Goal: Information Seeking & Learning: Compare options

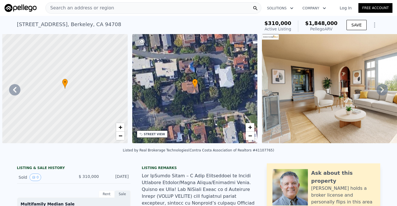
select select "30"
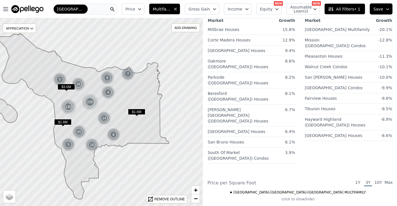
scroll to position [486, 0]
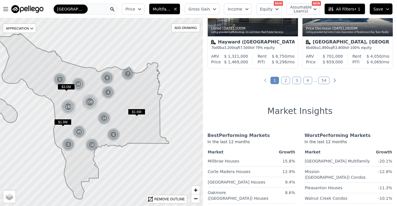
click at [297, 82] on link "3" at bounding box center [296, 80] width 9 height 7
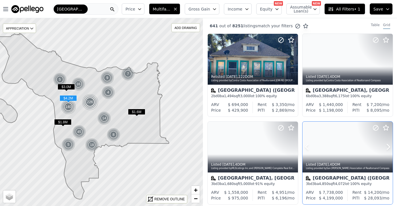
scroll to position [0, 0]
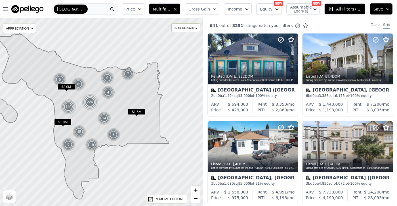
click at [218, 5] on button "Gross Gain" at bounding box center [202, 8] width 35 height 11
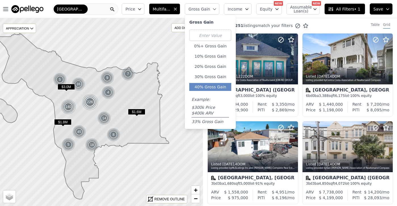
click at [223, 85] on button "40% Gross Gain" at bounding box center [210, 87] width 42 height 8
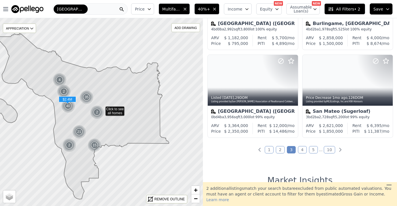
scroll to position [418, 0]
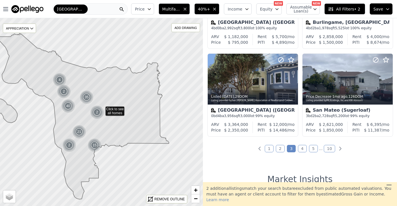
click at [269, 147] on link "1" at bounding box center [269, 148] width 9 height 7
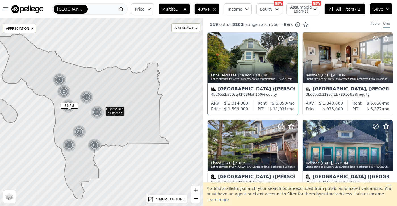
scroll to position [0, 0]
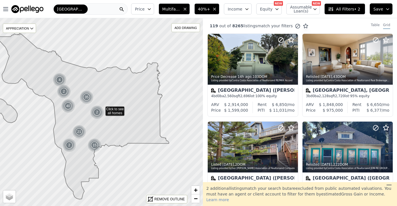
click at [268, 12] on button "Equity" at bounding box center [269, 8] width 26 height 11
click at [292, 35] on span "Max" at bounding box center [296, 33] width 8 height 6
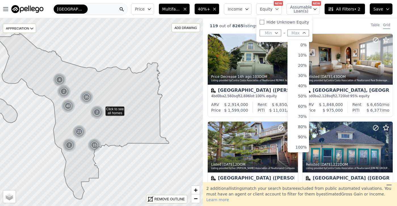
click at [249, 18] on div "119 out of 8265 listings match your filters Table Grid" at bounding box center [300, 25] width 194 height 15
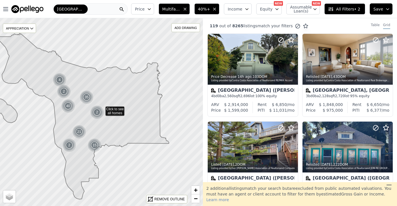
click at [248, 10] on icon "button" at bounding box center [247, 9] width 5 height 5
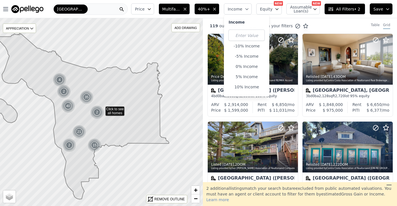
click at [311, 21] on div "119 out of 8265 listings match your filters Table Grid" at bounding box center [300, 25] width 194 height 15
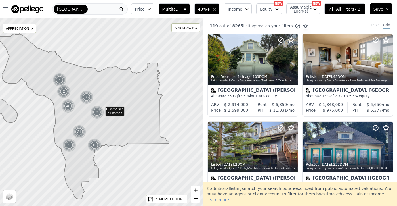
click at [338, 11] on span "All Filters • 2" at bounding box center [344, 9] width 32 height 6
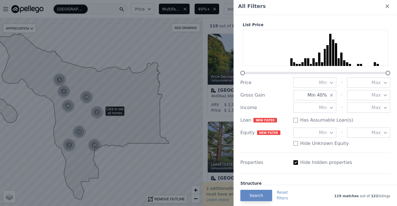
scroll to position [3, 0]
click at [366, 84] on button "Max" at bounding box center [368, 82] width 43 height 10
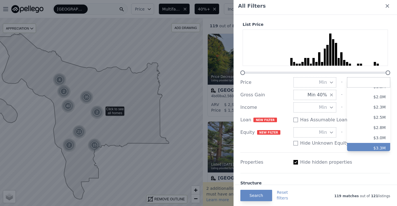
scroll to position [137, 0]
click at [379, 100] on button "$2.0M" at bounding box center [368, 98] width 43 height 10
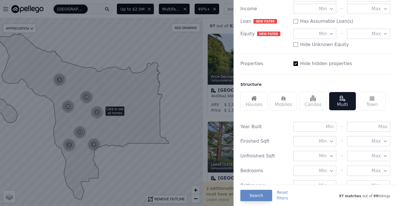
scroll to position [102, 0]
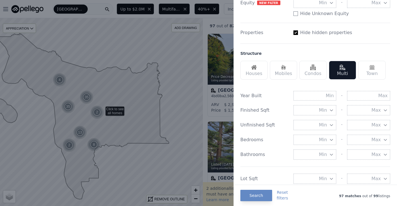
click at [250, 70] on div "Houses" at bounding box center [253, 70] width 27 height 19
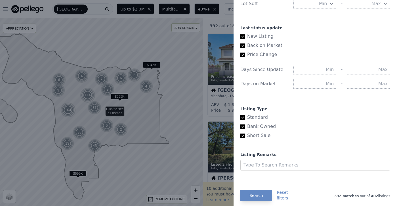
scroll to position [312, 0]
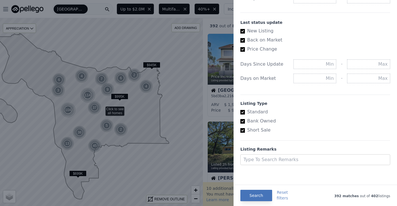
click at [261, 193] on button "Search" at bounding box center [256, 195] width 32 height 11
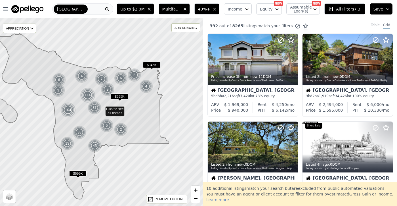
click at [246, 9] on icon "button" at bounding box center [247, 9] width 5 height 5
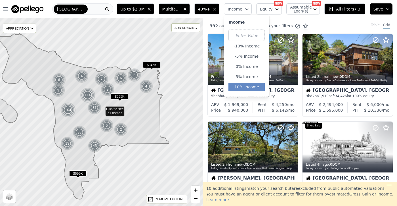
click at [247, 85] on button "10% Income" at bounding box center [246, 87] width 36 height 8
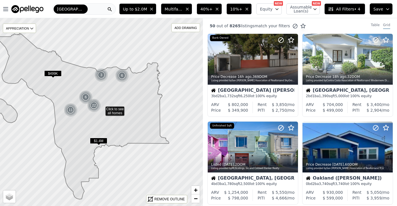
click at [211, 9] on span "40%+" at bounding box center [206, 9] width 12 height 6
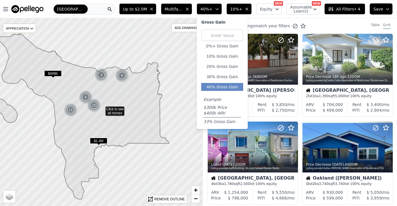
click at [242, 8] on span "10%+" at bounding box center [236, 9] width 12 height 6
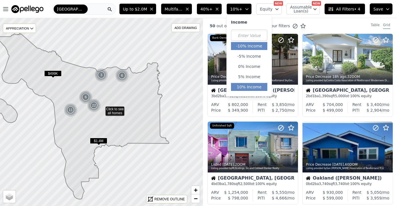
click at [249, 45] on button "-10% Income" at bounding box center [249, 46] width 36 height 8
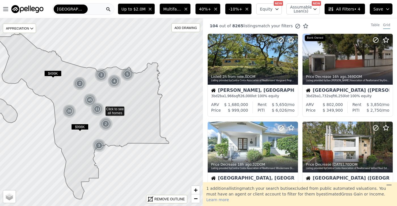
click at [241, 9] on span "-10%+" at bounding box center [236, 9] width 14 height 6
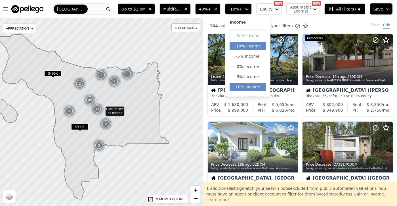
click at [250, 87] on button "10% Income" at bounding box center [248, 87] width 36 height 8
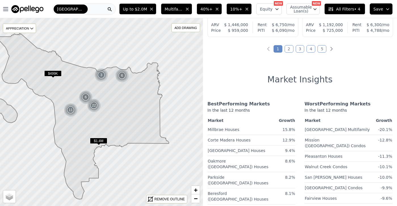
scroll to position [393, 0]
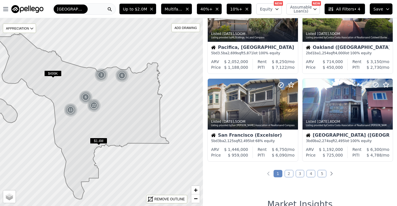
click at [274, 9] on button "Equity" at bounding box center [269, 8] width 26 height 11
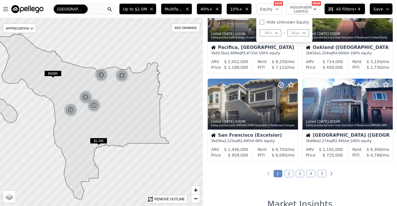
click at [299, 32] on button "Max" at bounding box center [299, 33] width 22 height 7
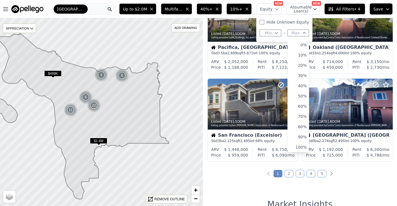
click at [271, 30] on span "Min" at bounding box center [268, 33] width 7 height 6
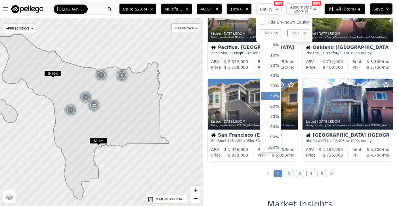
click at [276, 94] on button "50%" at bounding box center [270, 96] width 19 height 8
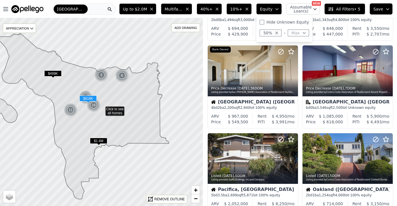
scroll to position [250, 0]
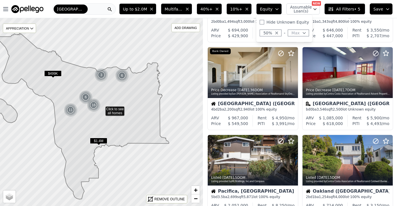
click at [342, 12] on span "All Filters • 5" at bounding box center [344, 9] width 32 height 6
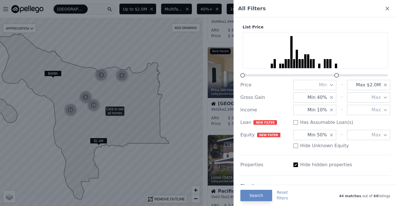
scroll to position [6, 0]
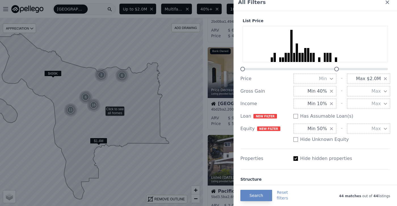
click at [267, 129] on span "NEW FILTER" at bounding box center [268, 128] width 23 height 5
click at [328, 129] on button "Min 50%" at bounding box center [314, 128] width 43 height 10
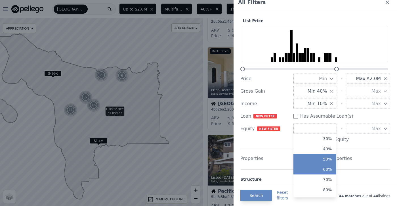
scroll to position [49, 0]
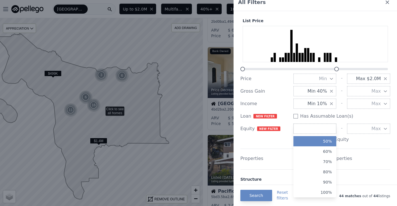
click at [361, 163] on div "Properties Hide hidden properties" at bounding box center [315, 156] width 150 height 16
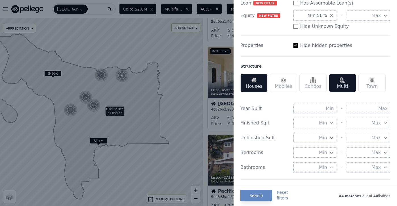
scroll to position [39, 0]
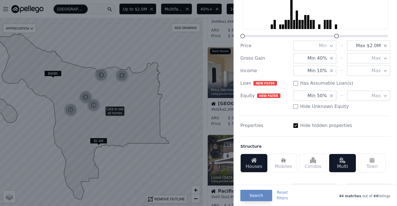
click at [227, 99] on div at bounding box center [198, 103] width 397 height 206
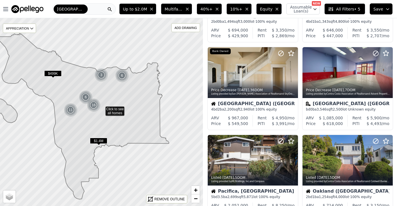
click at [267, 8] on span "Equity" at bounding box center [266, 9] width 12 height 6
click at [275, 34] on button "50%" at bounding box center [271, 33] width 22 height 7
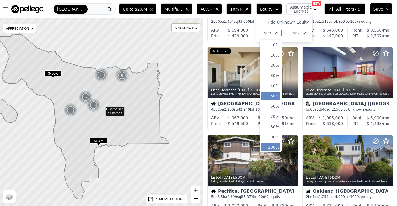
click at [273, 147] on button "100%" at bounding box center [271, 147] width 20 height 8
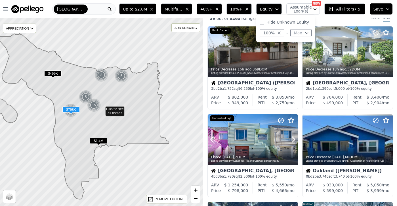
scroll to position [9, 0]
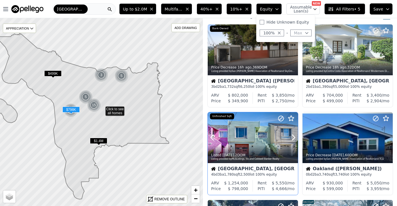
click at [260, 134] on div at bounding box center [253, 137] width 90 height 51
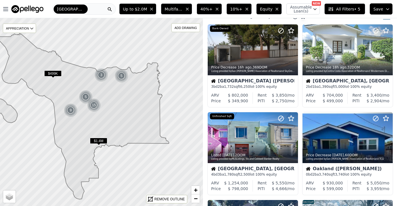
click at [266, 9] on span "Equity" at bounding box center [266, 9] width 12 height 6
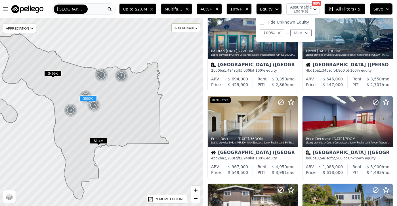
scroll to position [227, 0]
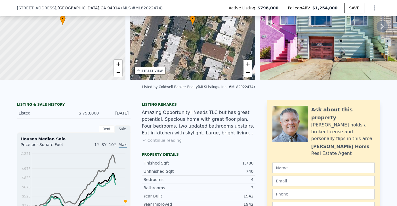
scroll to position [62, 0]
click at [160, 140] on button "Continue reading" at bounding box center [162, 140] width 40 height 6
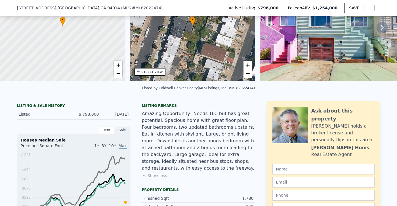
scroll to position [221, 0]
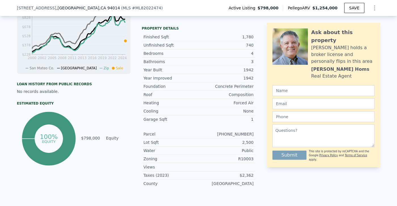
click at [66, 148] on icon at bounding box center [49, 139] width 54 height 54
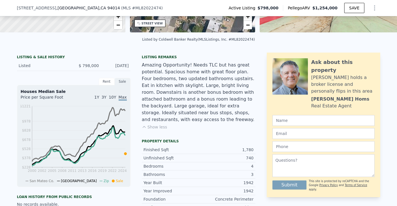
scroll to position [2, 0]
